Goal: Task Accomplishment & Management: Manage account settings

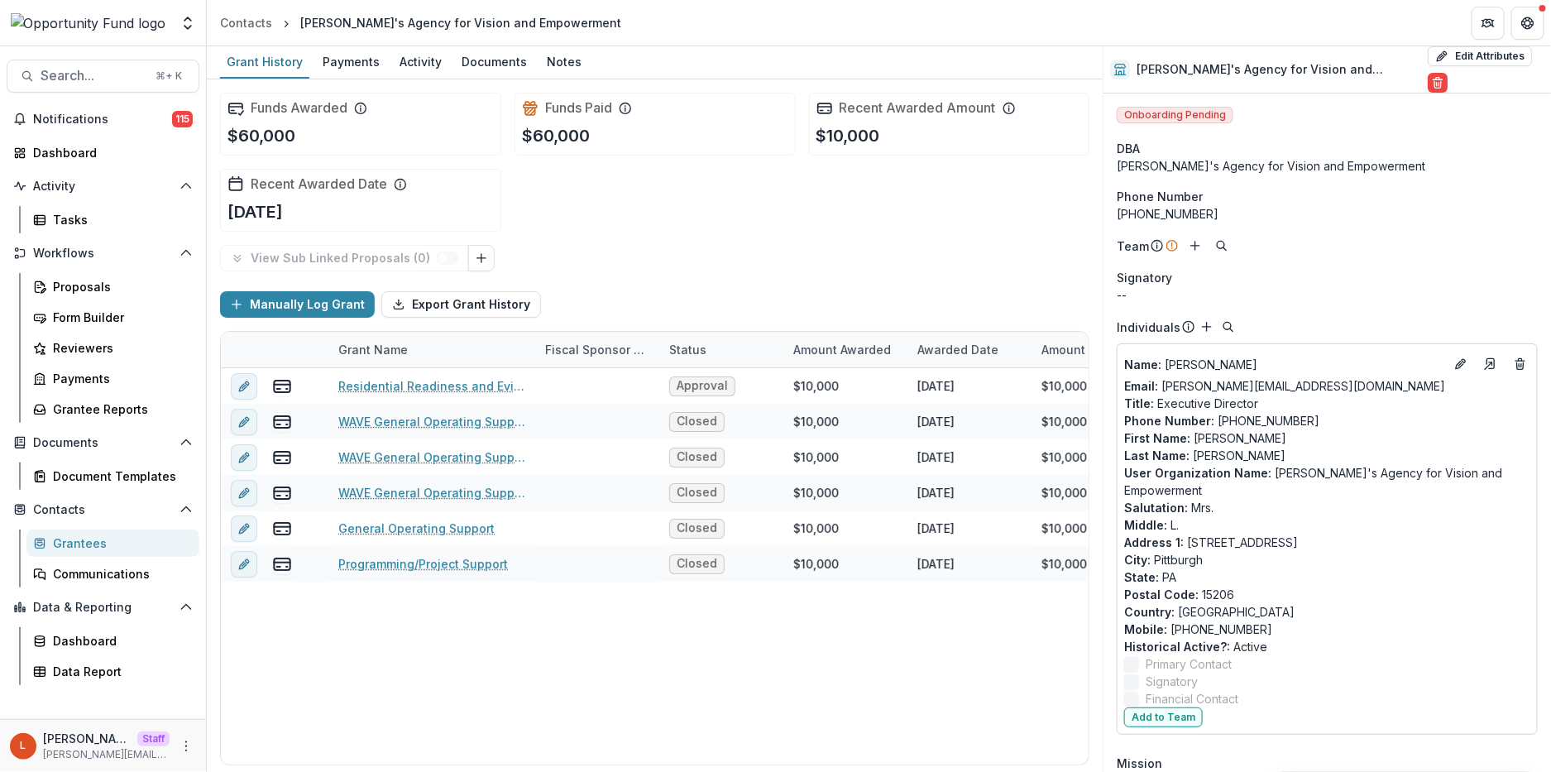
click at [1416, 170] on div "[PERSON_NAME]'s Agency for Vision and Empowerment" at bounding box center [1327, 165] width 421 height 17
drag, startPoint x: 1176, startPoint y: 163, endPoint x: 1104, endPoint y: 160, distance: 72.9
copy div "Willissae's"
click at [1164, 716] on button "Add to Team" at bounding box center [1163, 717] width 79 height 20
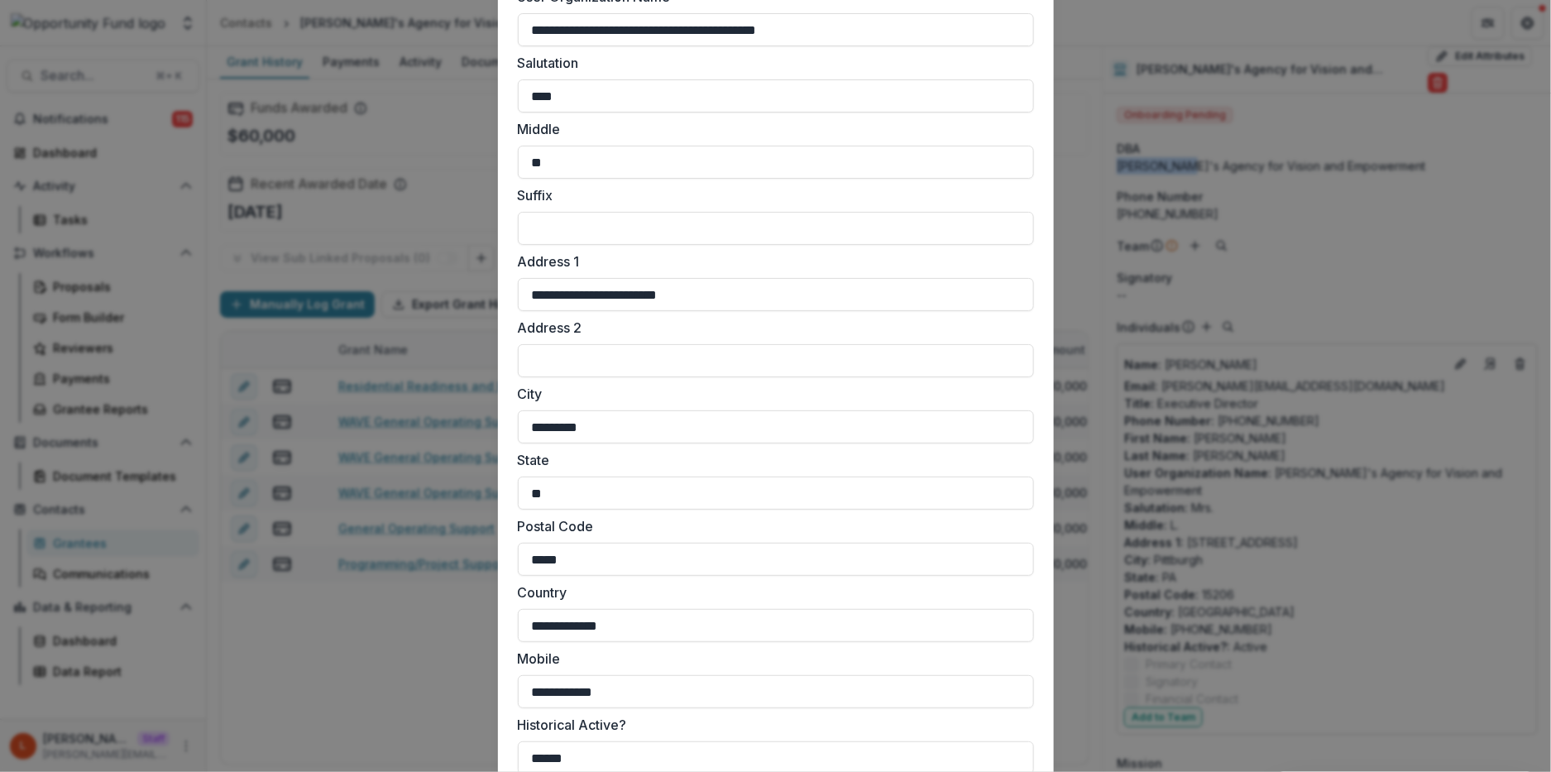
scroll to position [1277, 0]
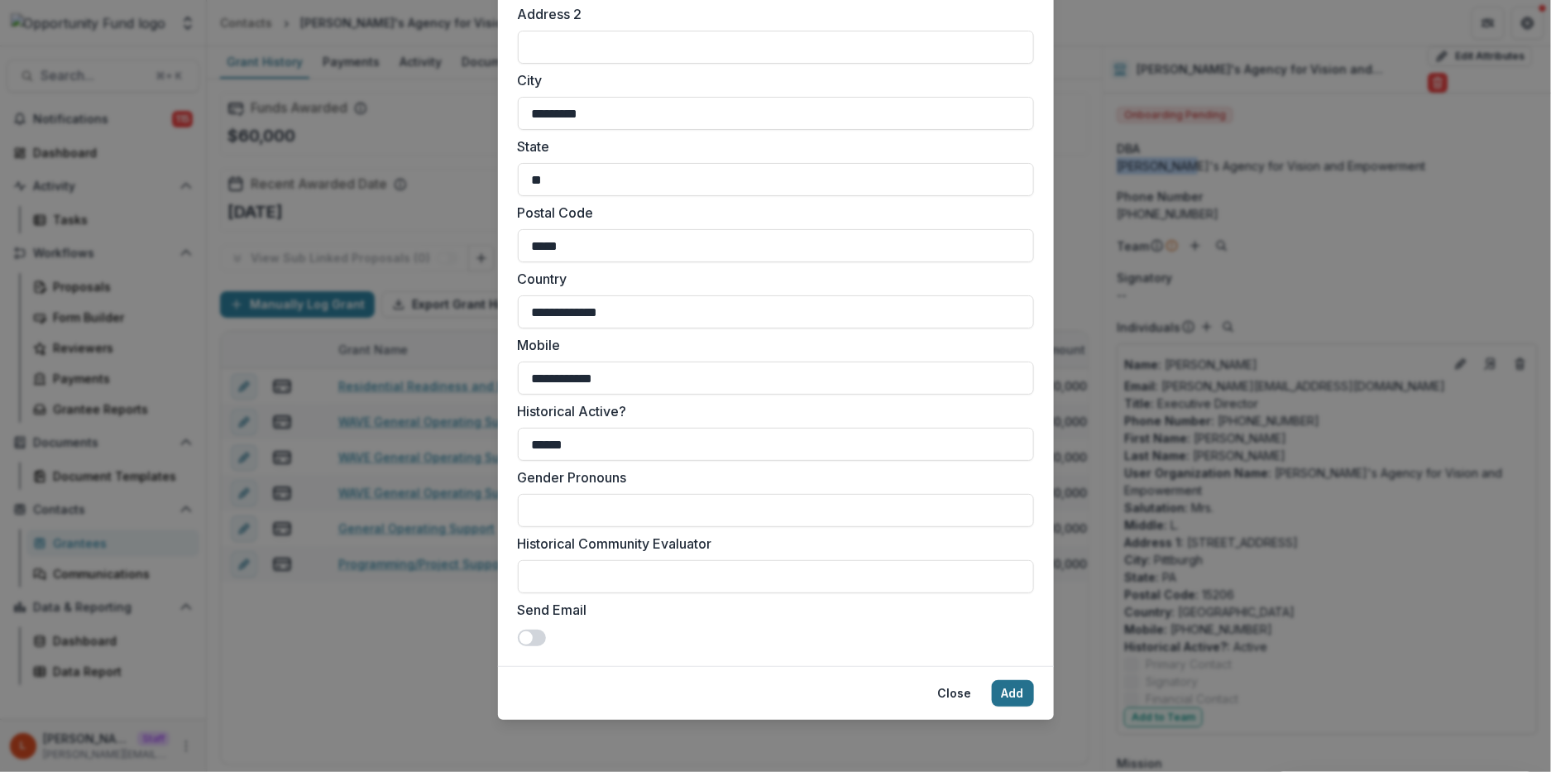
click at [1001, 686] on button "Add" at bounding box center [1013, 693] width 42 height 26
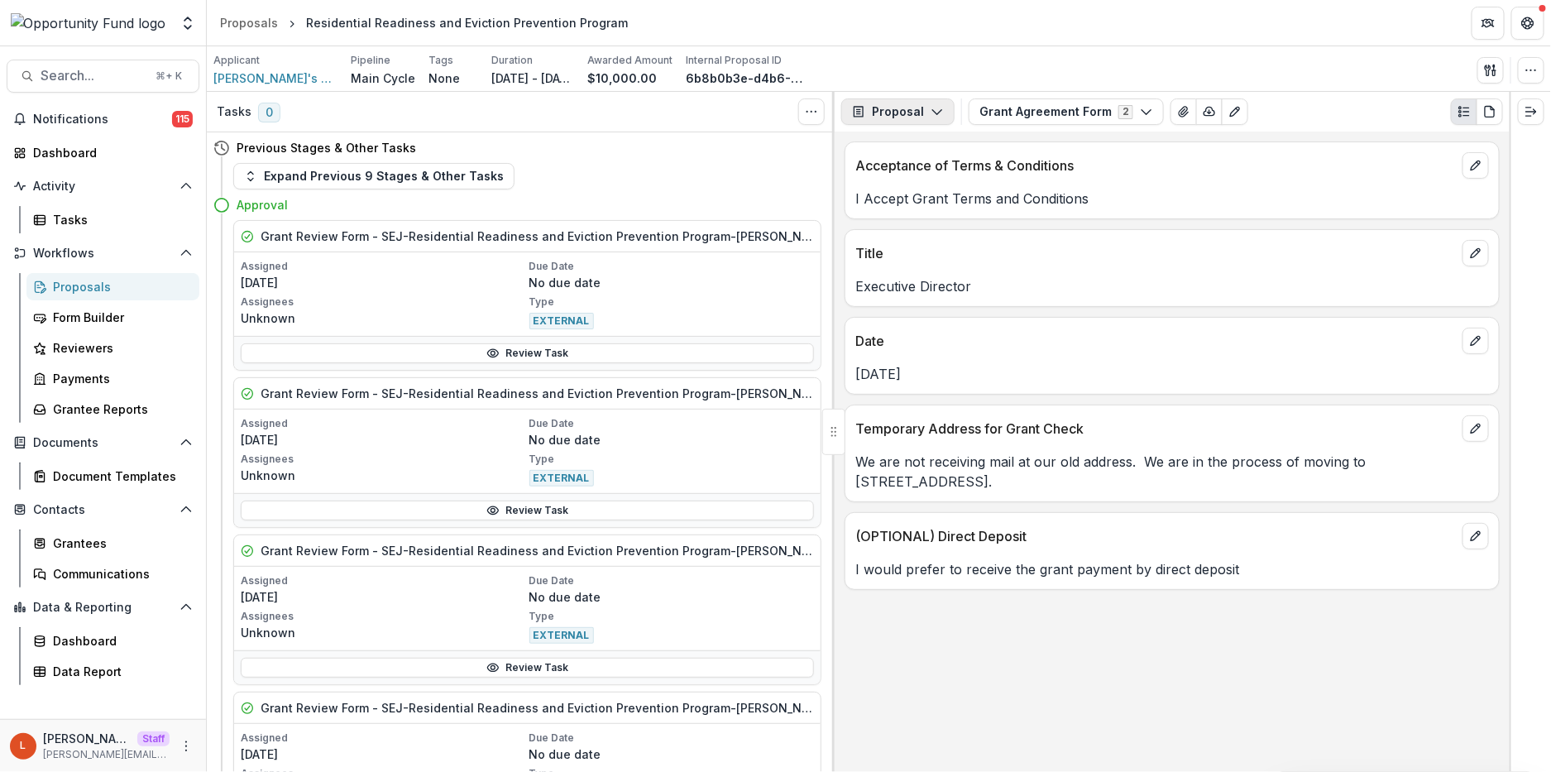
click at [907, 114] on button "Proposal" at bounding box center [897, 111] width 113 height 26
click at [911, 207] on div "Reports" at bounding box center [950, 203] width 151 height 17
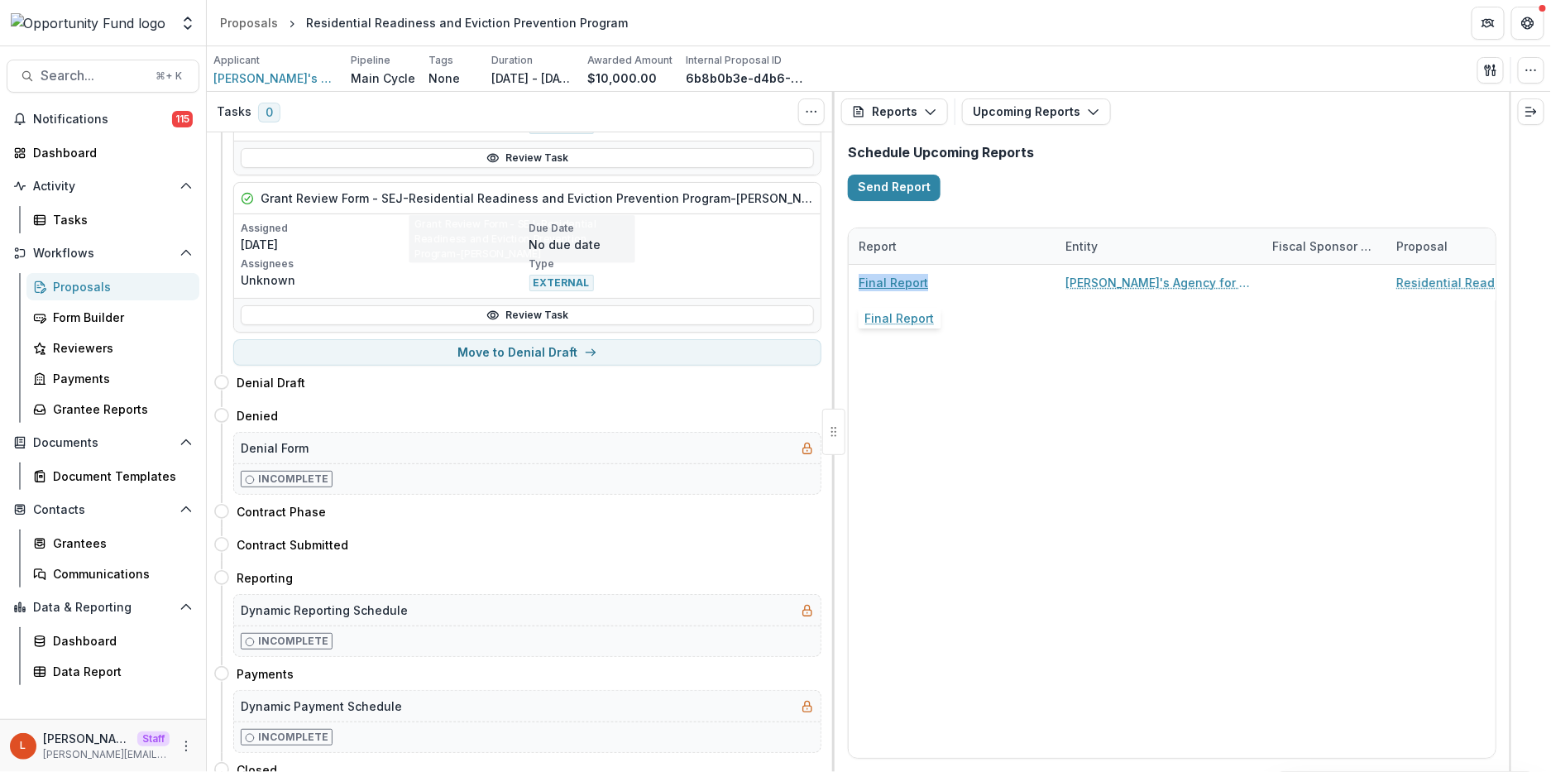
scroll to position [1031, 0]
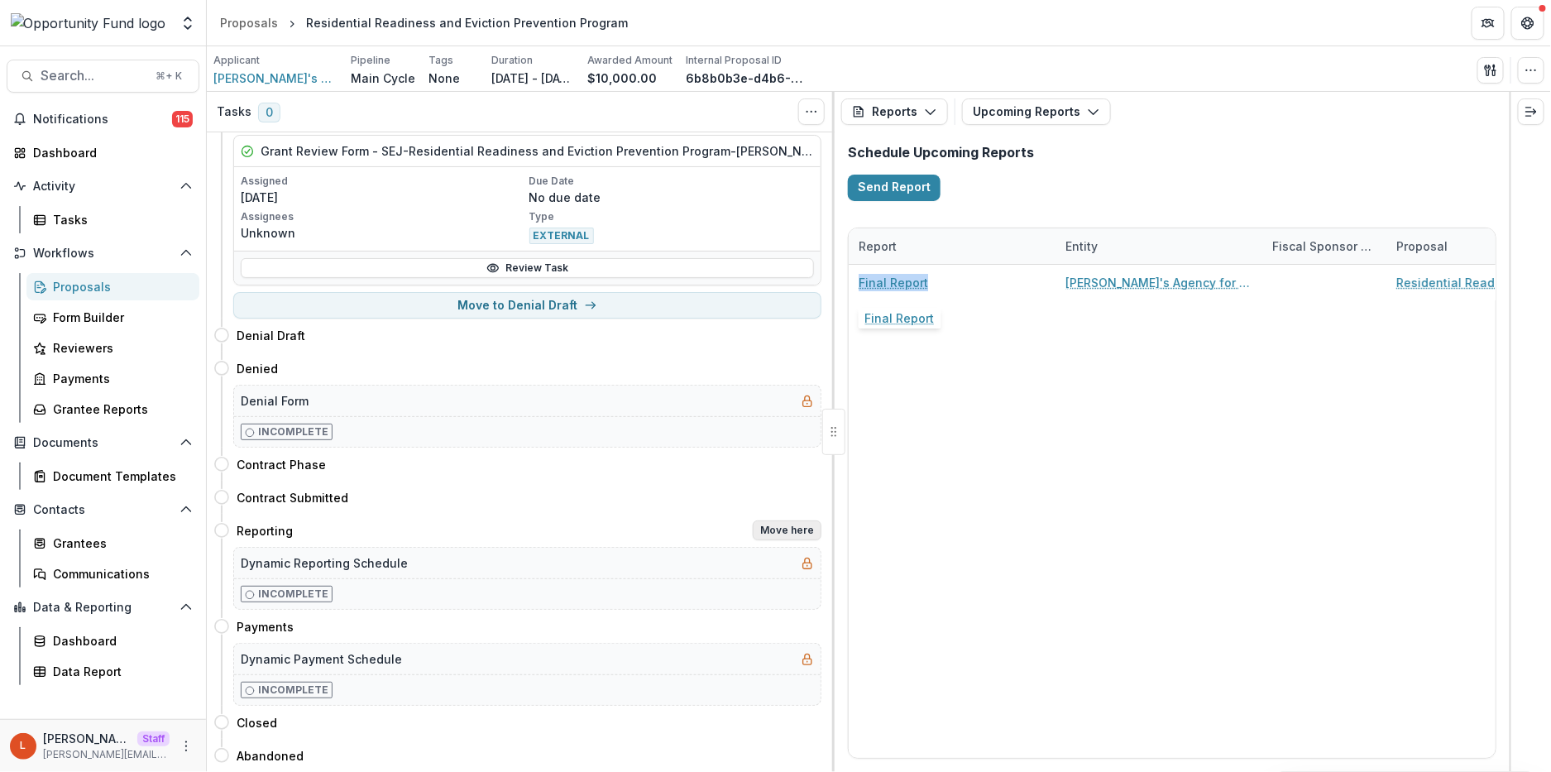
click at [774, 529] on button "Move here" at bounding box center [787, 530] width 69 height 20
select select "*********"
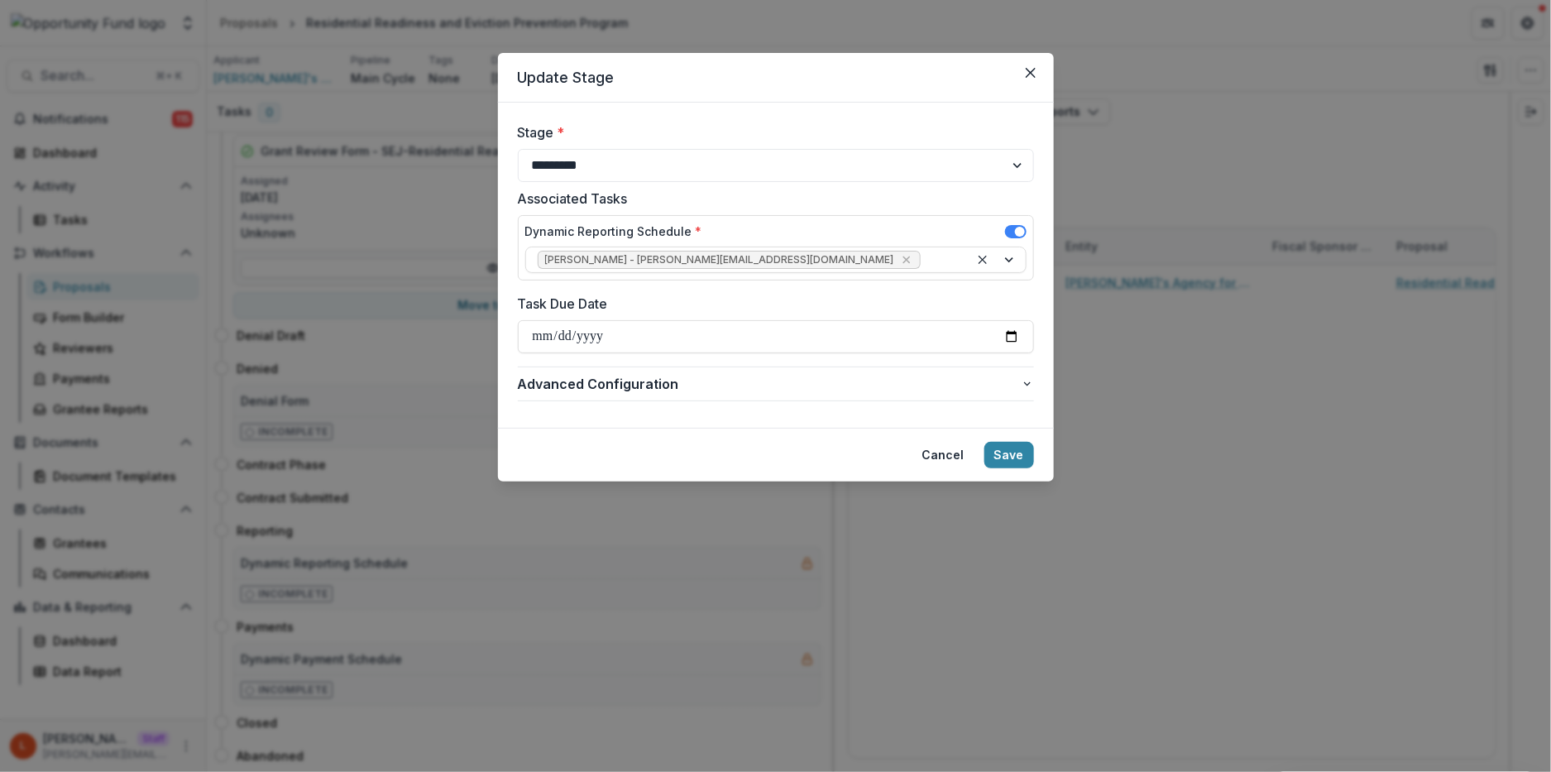
click at [1011, 227] on span at bounding box center [1016, 231] width 22 height 13
click at [1004, 458] on button "Save" at bounding box center [1010, 455] width 50 height 26
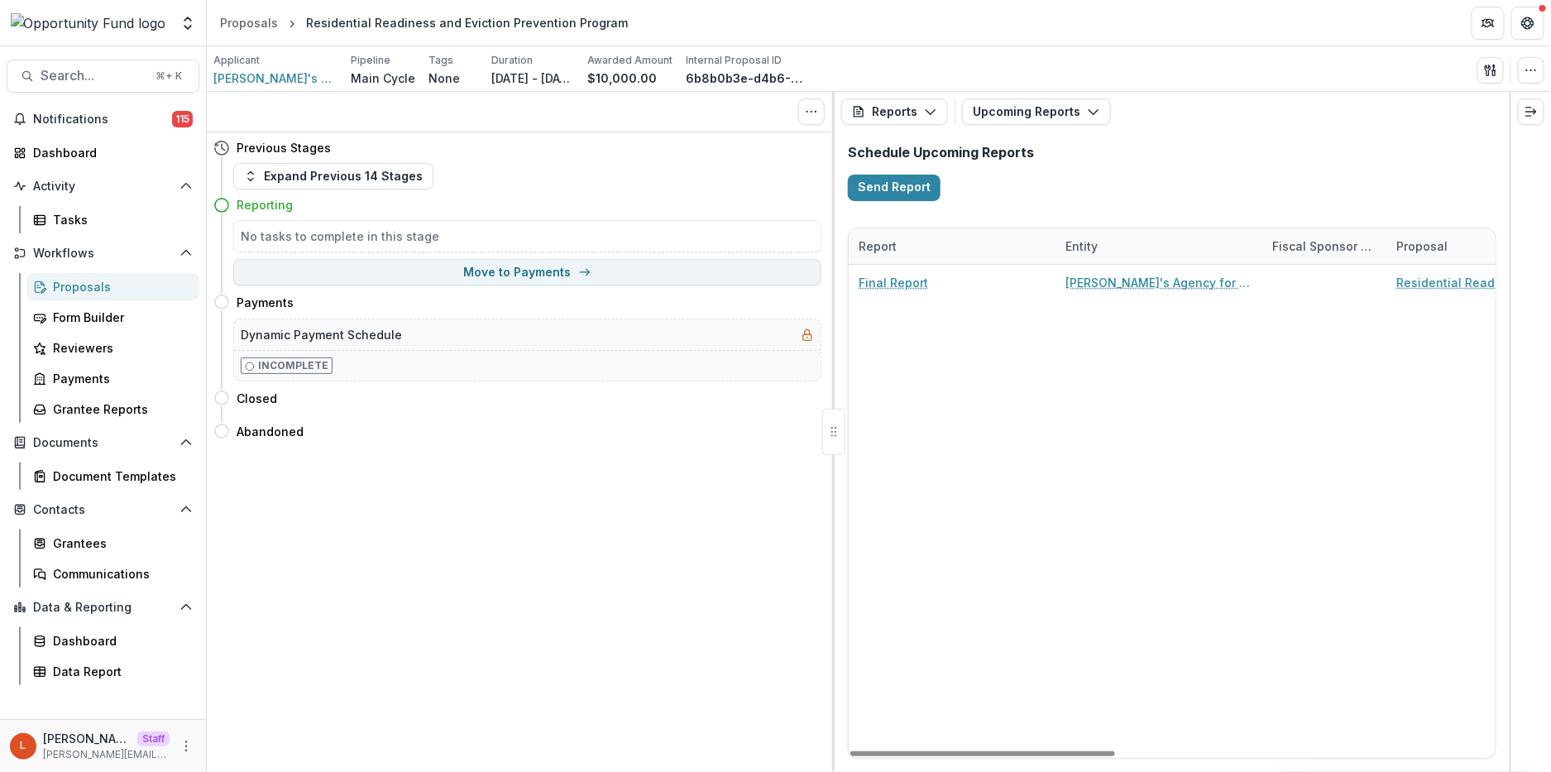
scroll to position [0, 0]
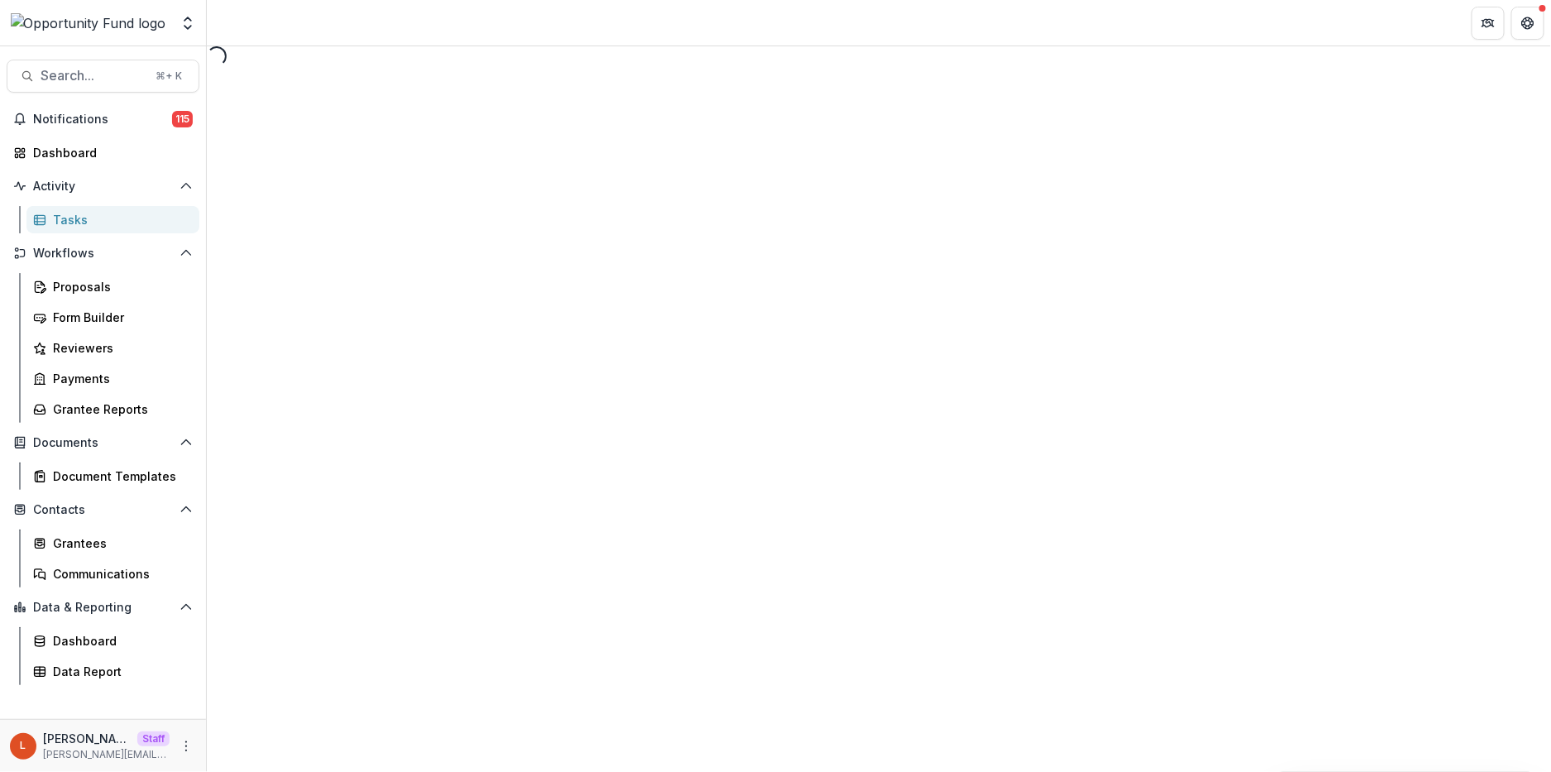
select select "********"
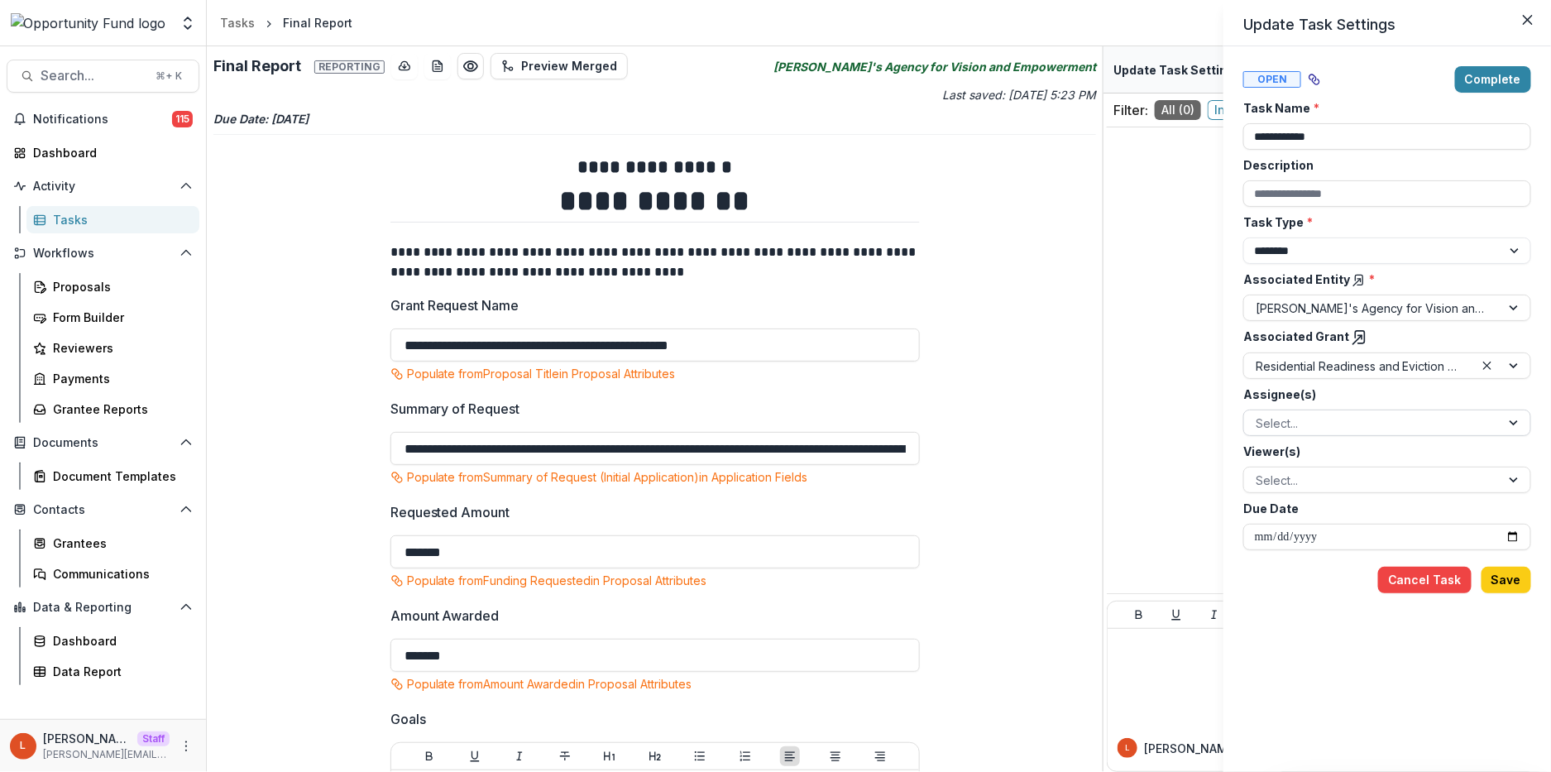
click at [1298, 423] on div at bounding box center [1372, 423] width 233 height 21
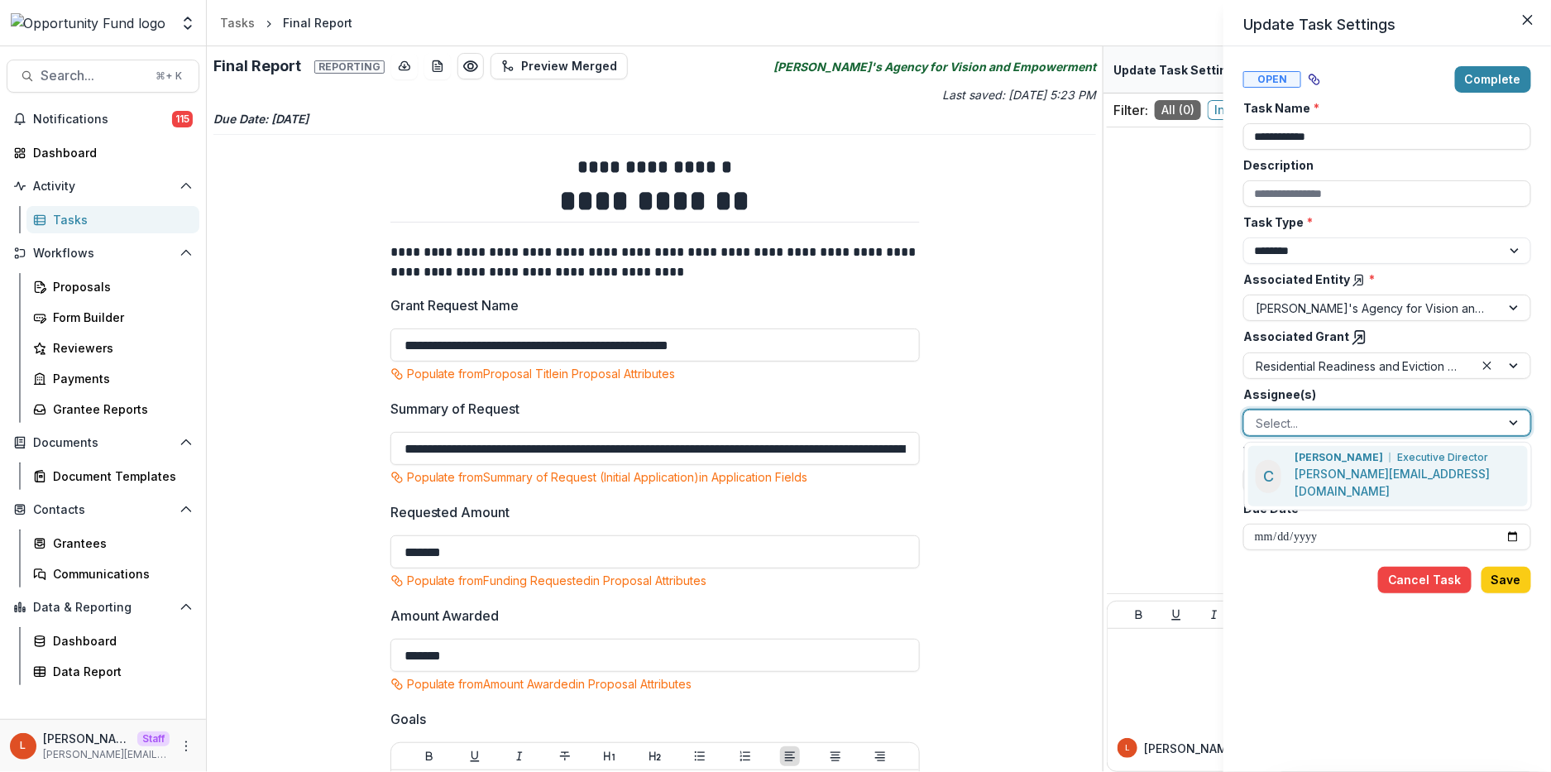
click at [1305, 458] on p "[PERSON_NAME]" at bounding box center [1339, 457] width 89 height 15
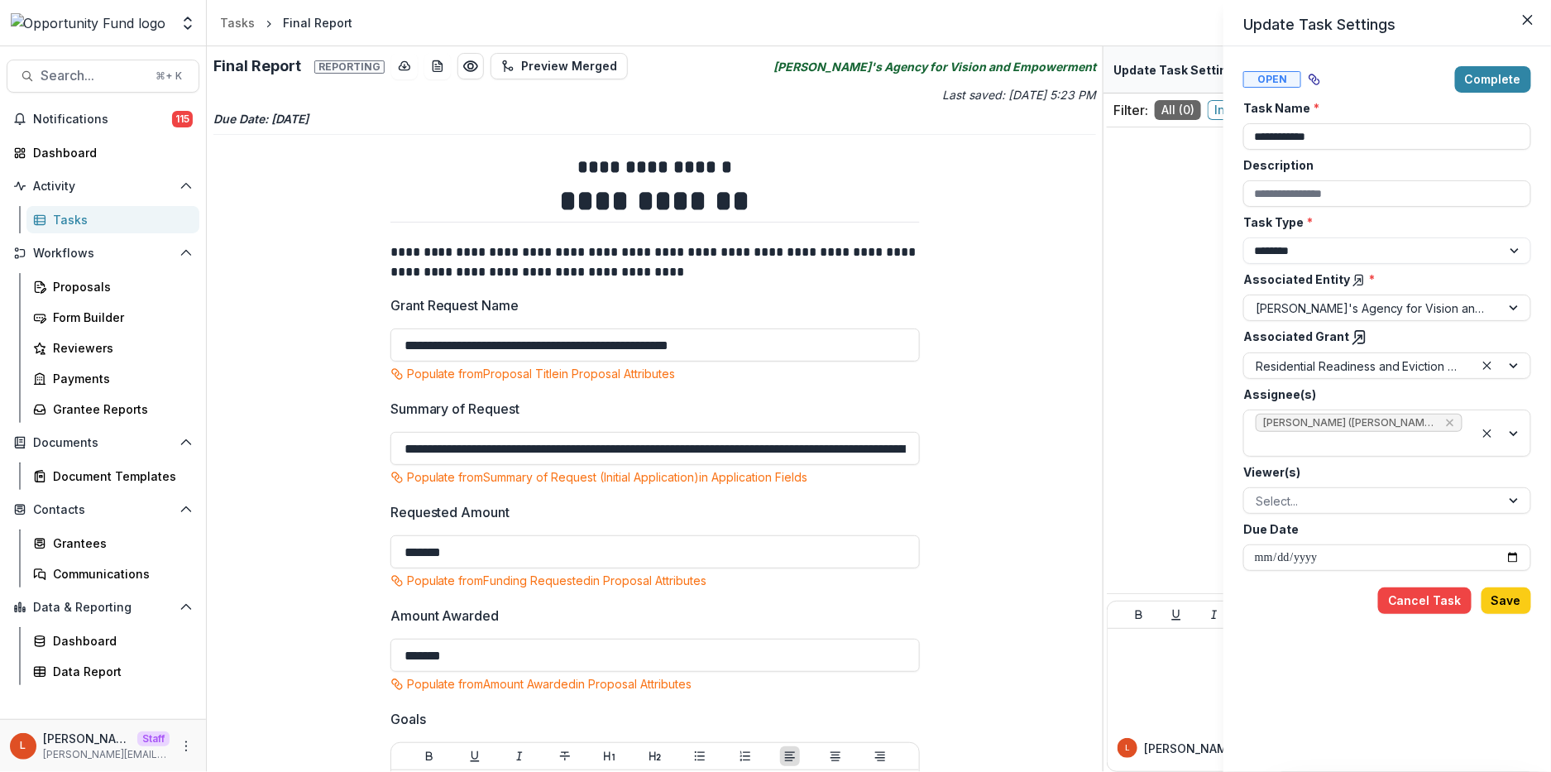
click at [1304, 484] on div "Viewer(s) Select..." at bounding box center [1388, 488] width 288 height 50
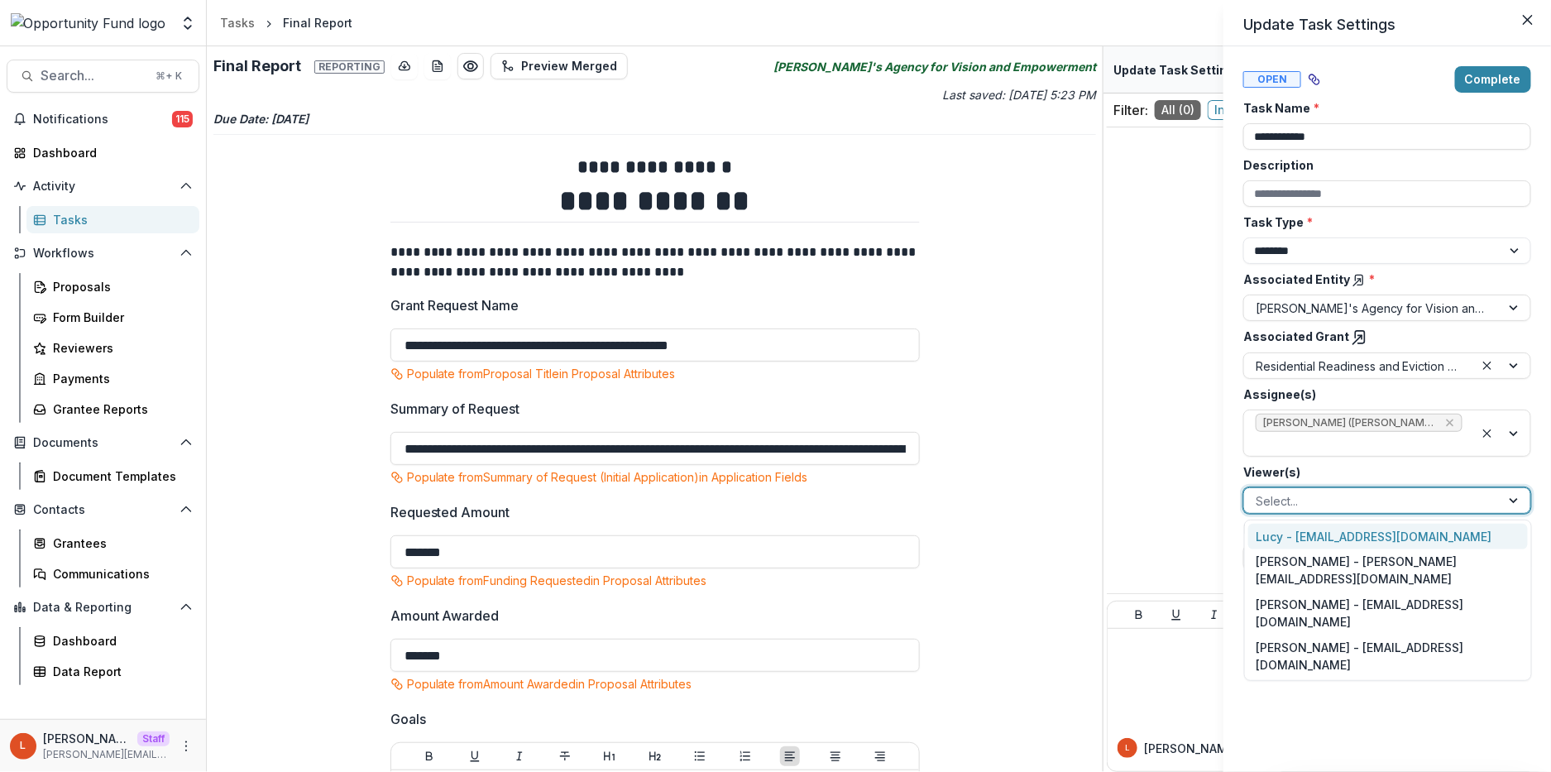
click at [1304, 496] on div at bounding box center [1372, 501] width 233 height 21
click at [1305, 554] on div "Ti Wilhelm - twilhelm@theopportunityfund.org" at bounding box center [1388, 570] width 280 height 43
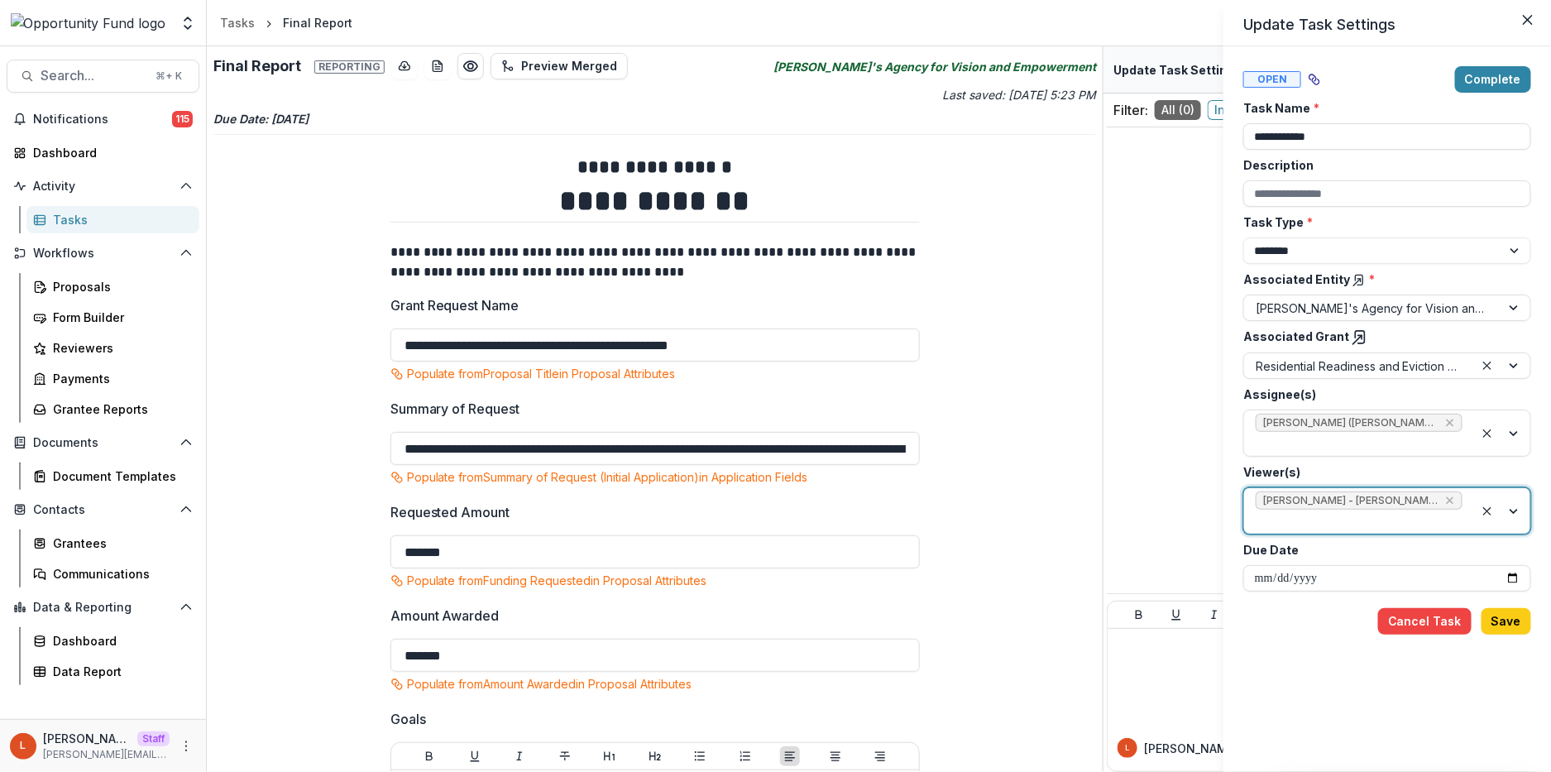
click at [1299, 524] on div at bounding box center [1359, 521] width 207 height 21
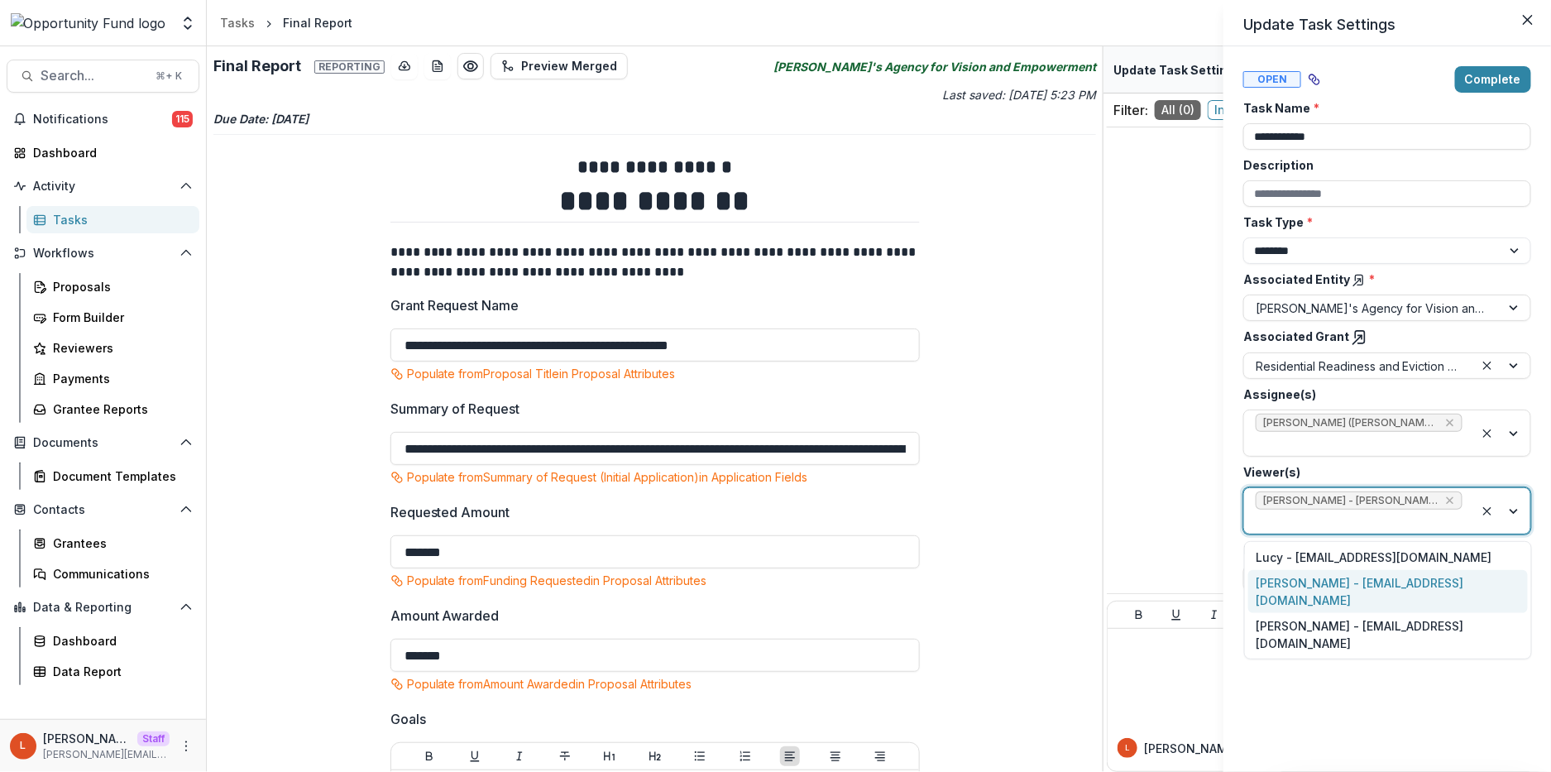
click at [1292, 588] on div "Jake Goodman - jgoodman@theopportunityfund.org" at bounding box center [1388, 591] width 280 height 43
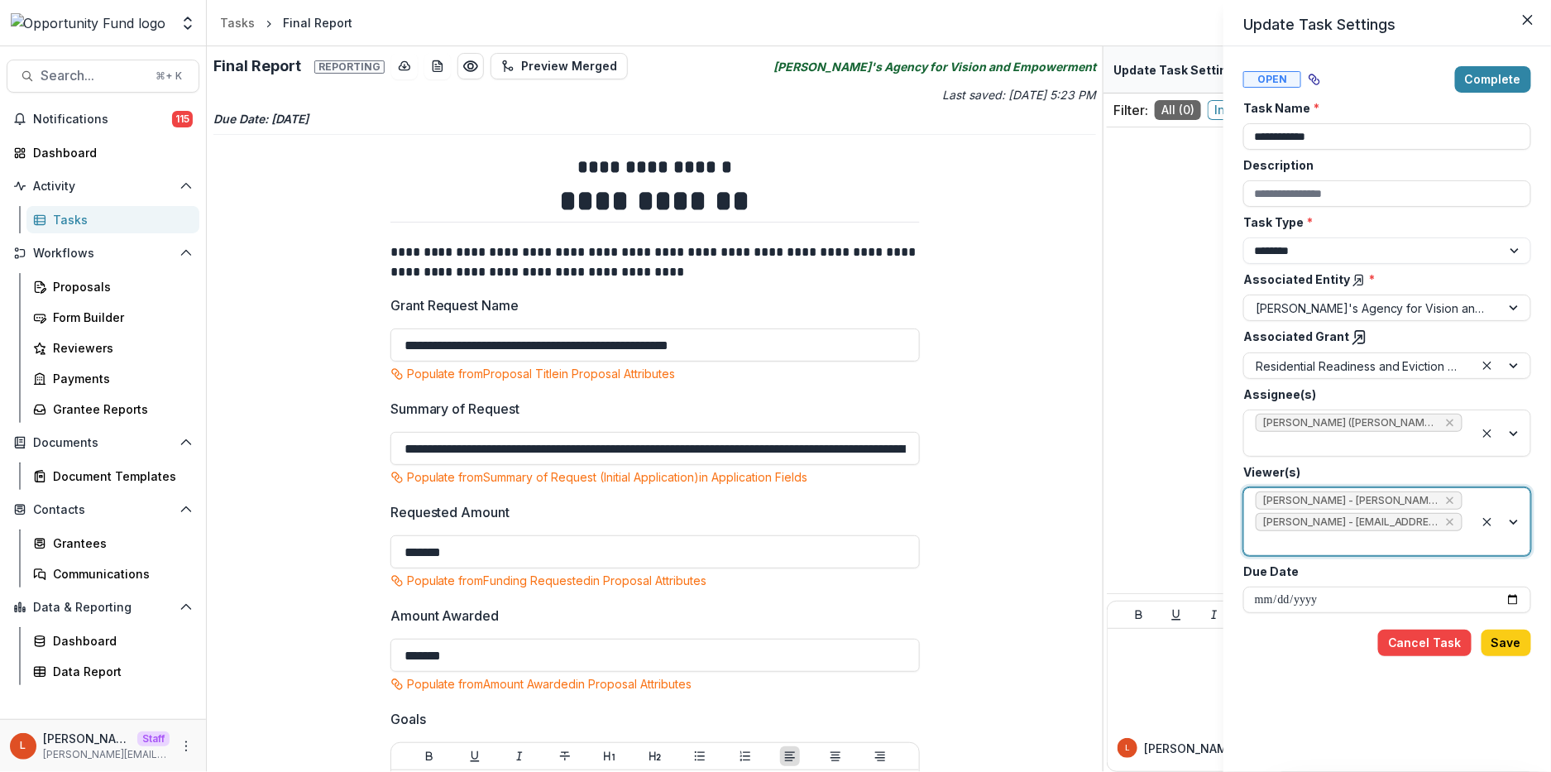
click at [1292, 533] on div at bounding box center [1359, 543] width 207 height 21
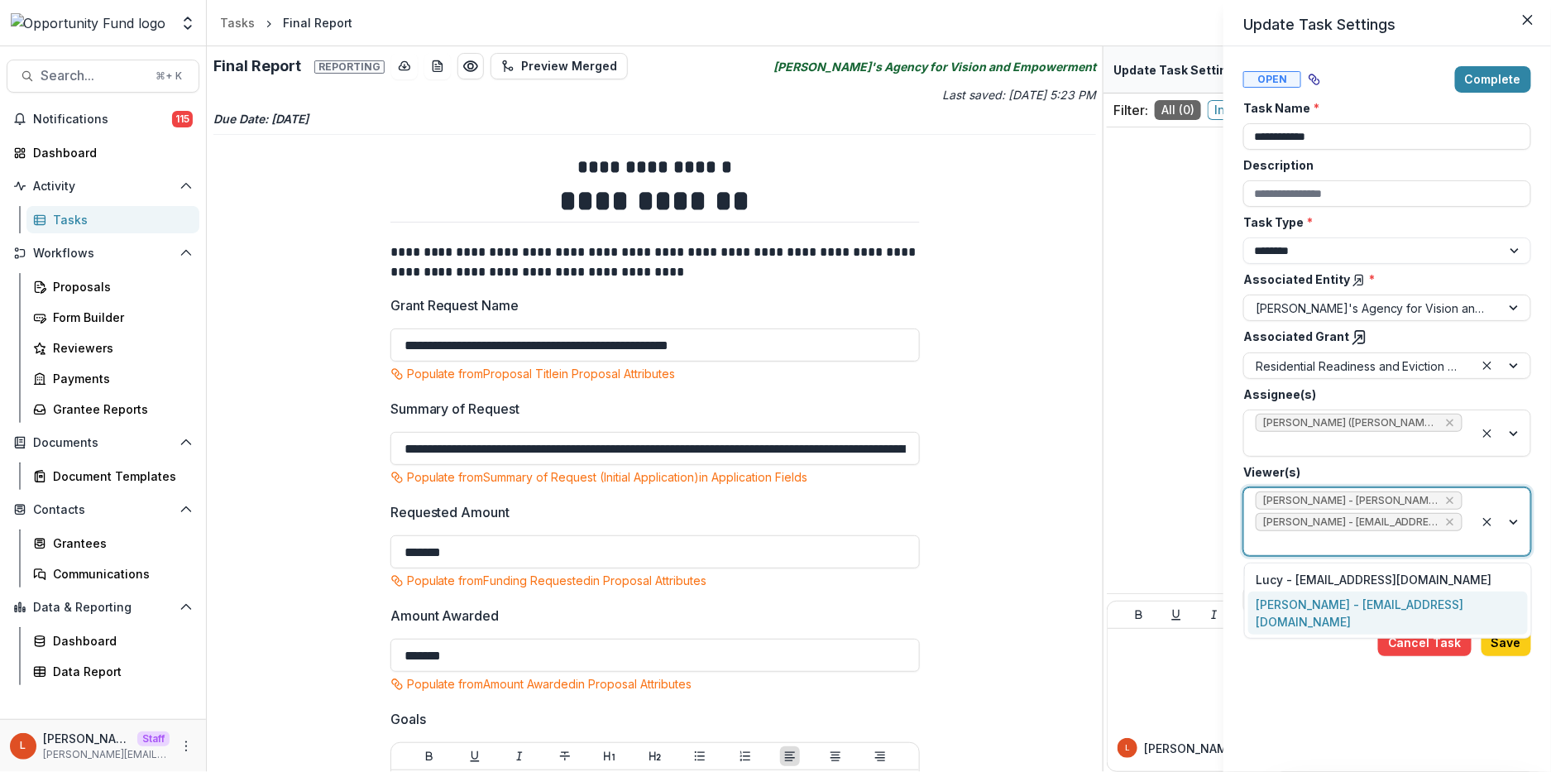
click at [1291, 601] on div "yvette shipman - yshipman@theopportunityfund.org" at bounding box center [1388, 613] width 280 height 43
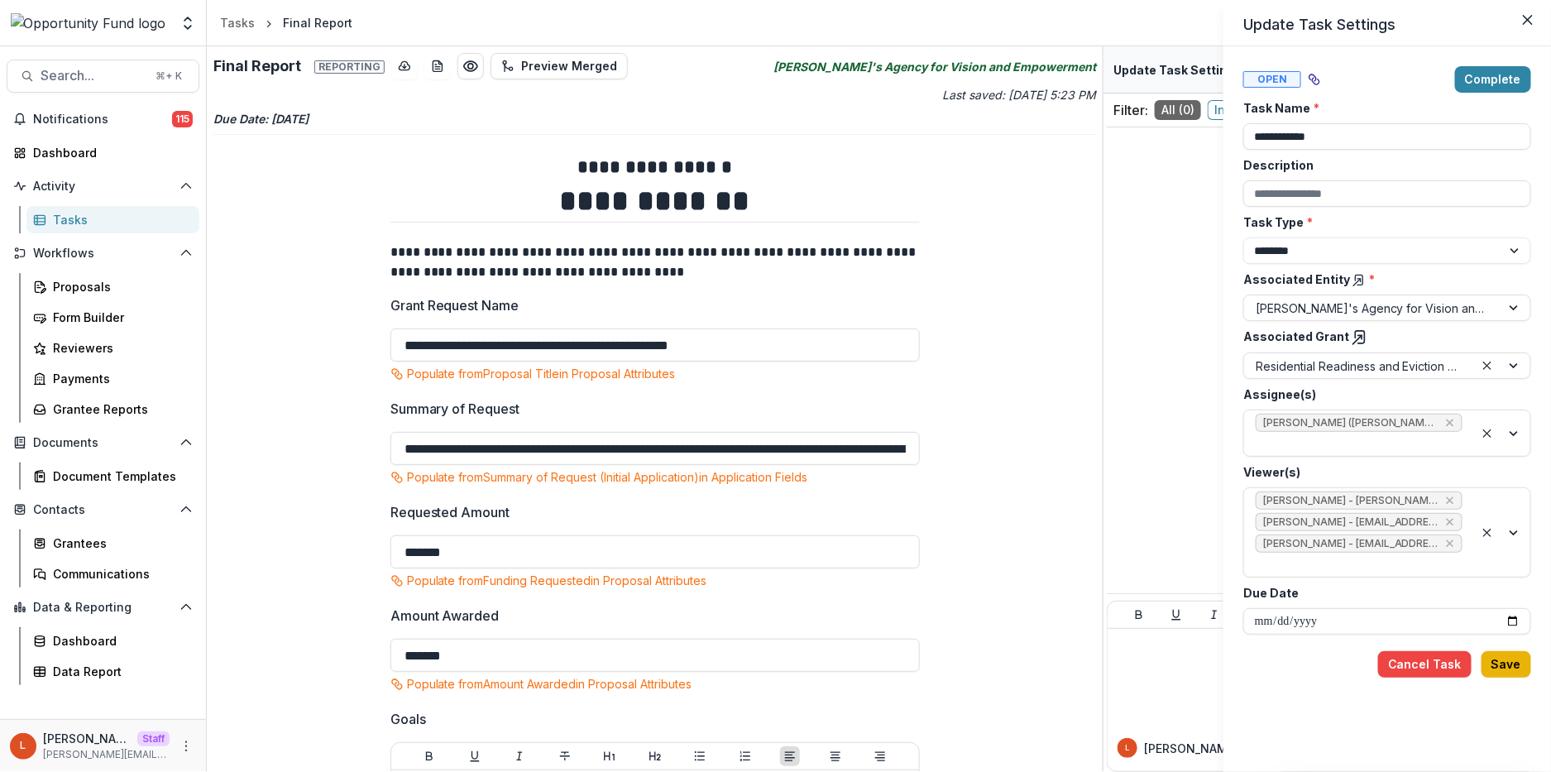
click at [1503, 666] on button "Save" at bounding box center [1507, 664] width 50 height 26
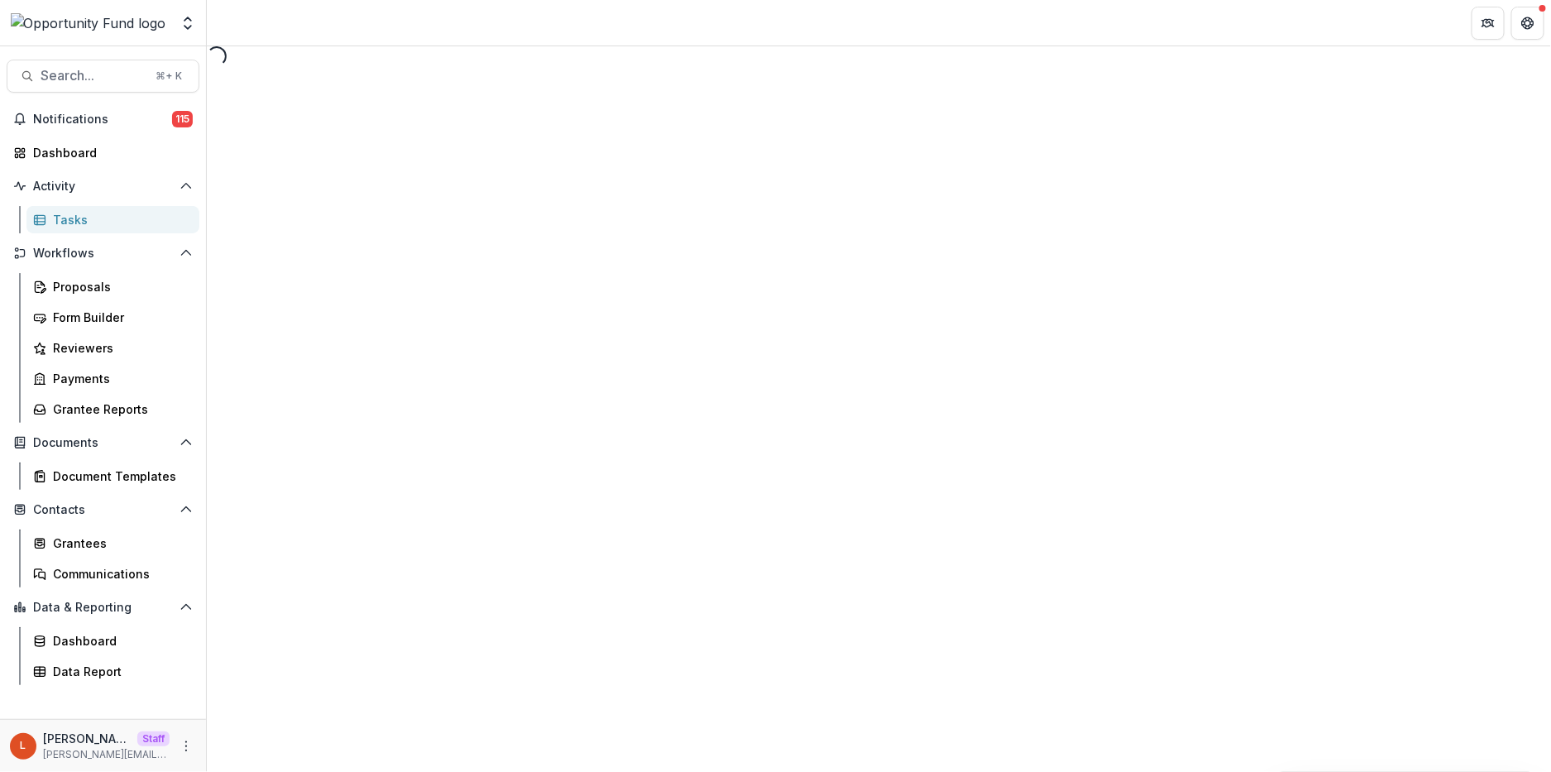
select select "********"
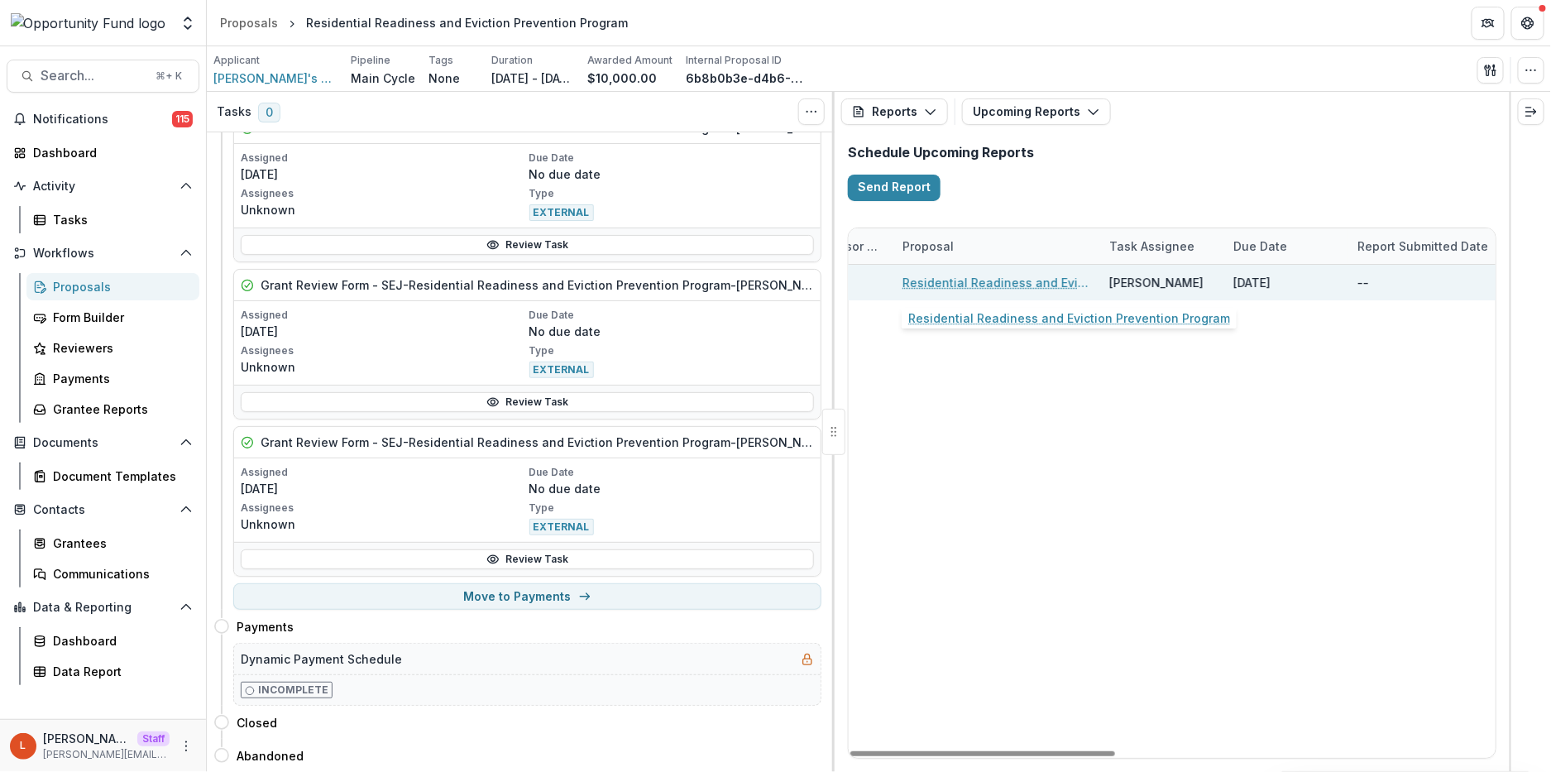
scroll to position [0, 623]
